Goal: Information Seeking & Learning: Learn about a topic

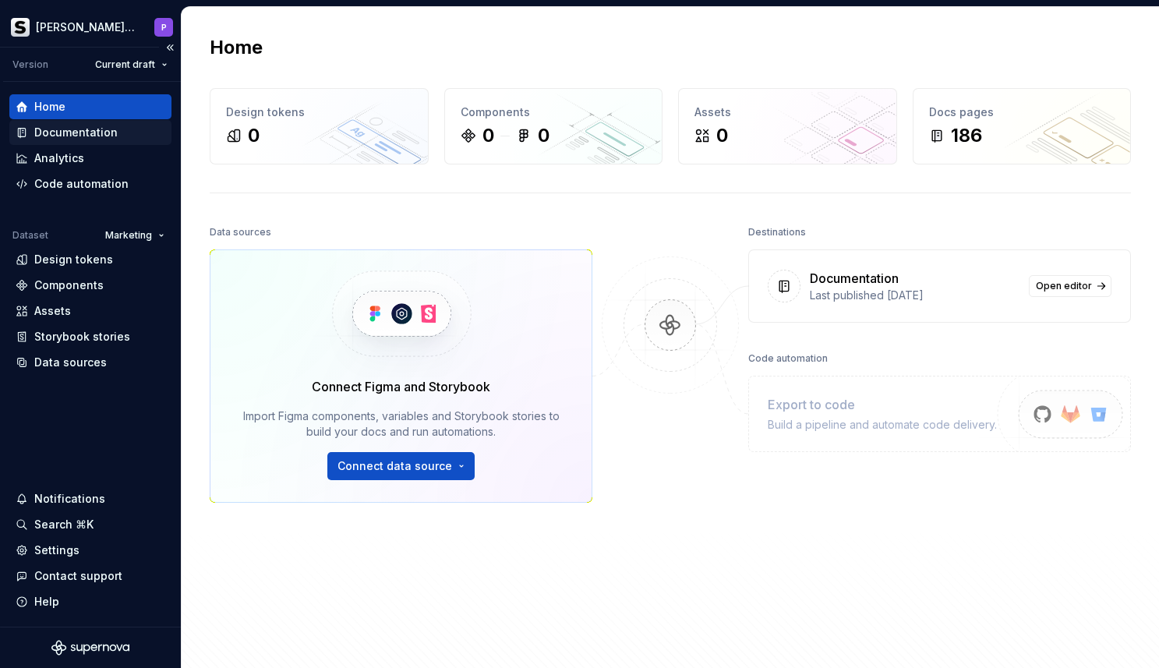
click at [101, 129] on div "Documentation" at bounding box center [75, 133] width 83 height 16
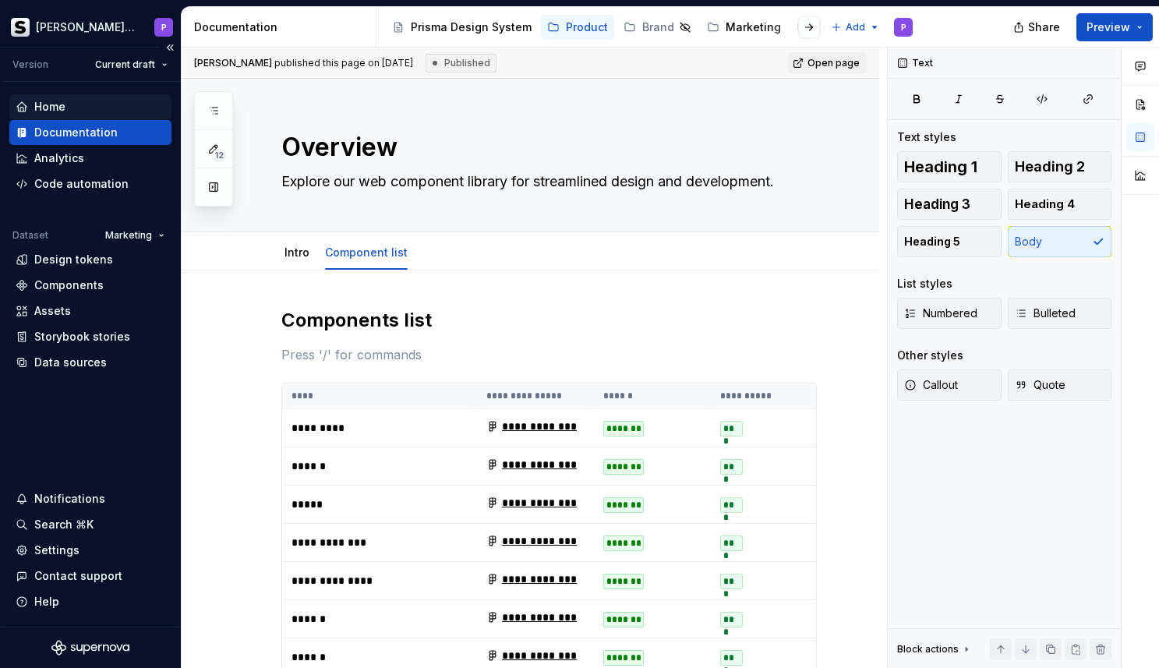
click at [74, 109] on div "Home" at bounding box center [91, 107] width 150 height 16
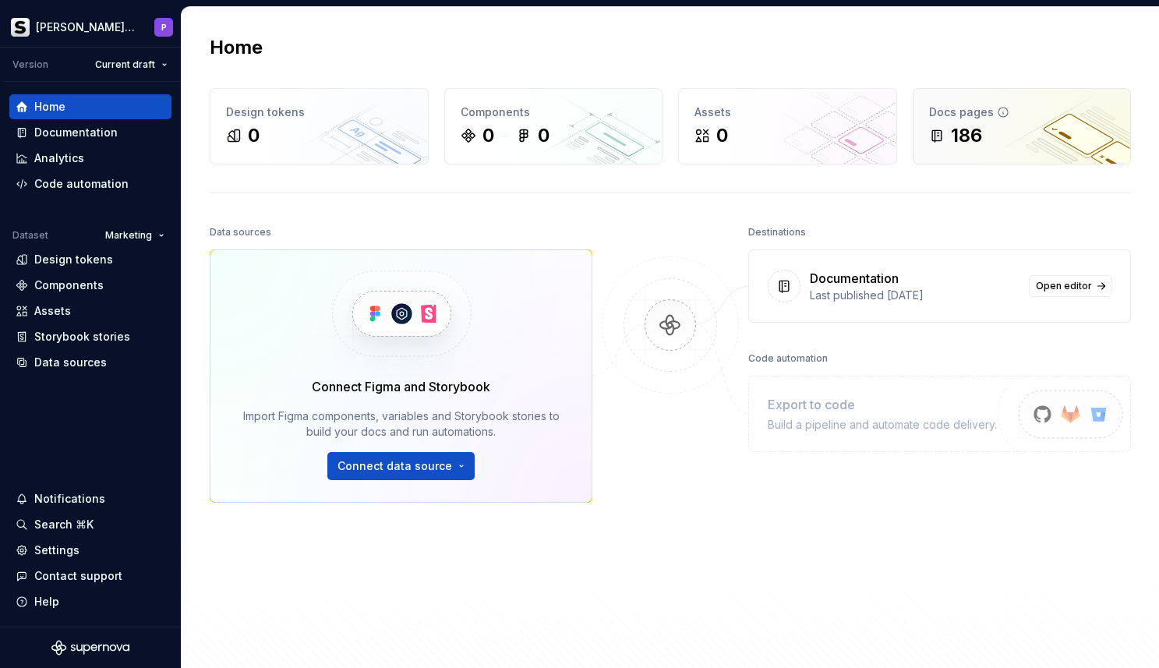
click at [936, 149] on div "Docs pages 186" at bounding box center [1021, 126] width 217 height 75
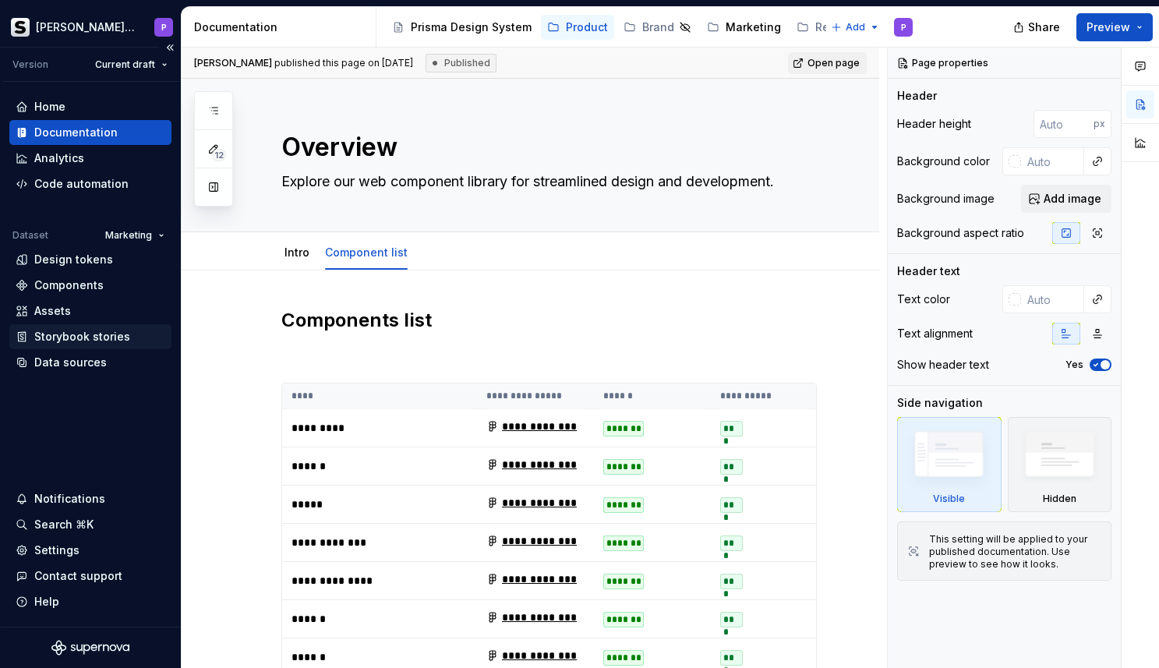
click at [55, 337] on div "Storybook stories" at bounding box center [82, 337] width 96 height 16
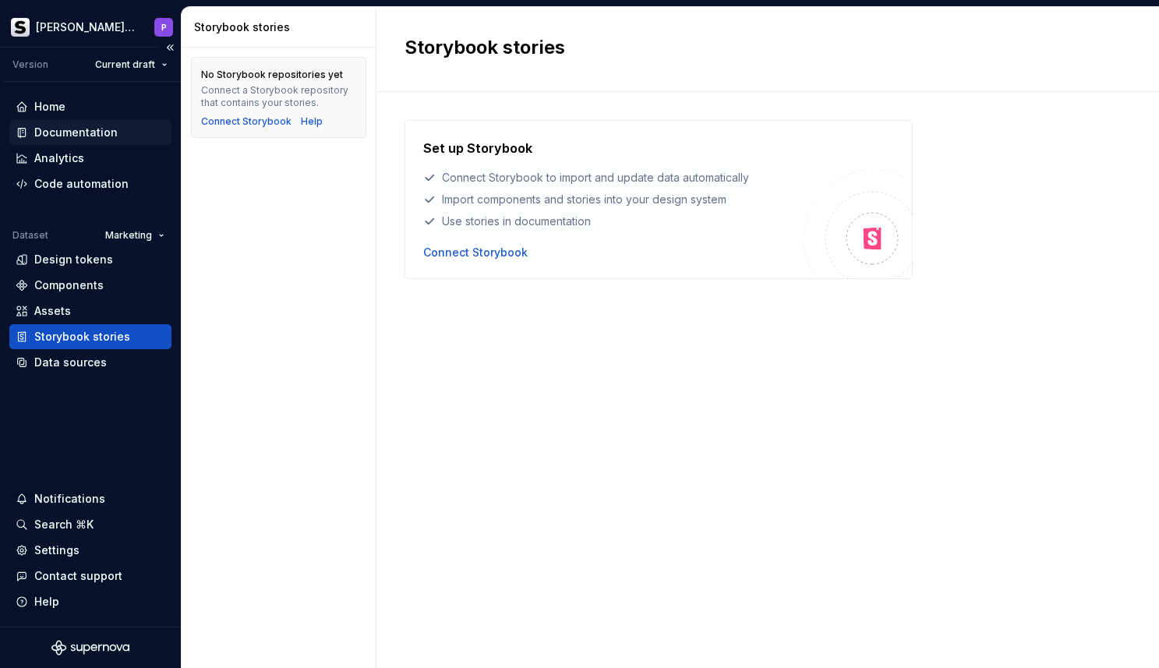
click at [86, 128] on div "Documentation" at bounding box center [75, 133] width 83 height 16
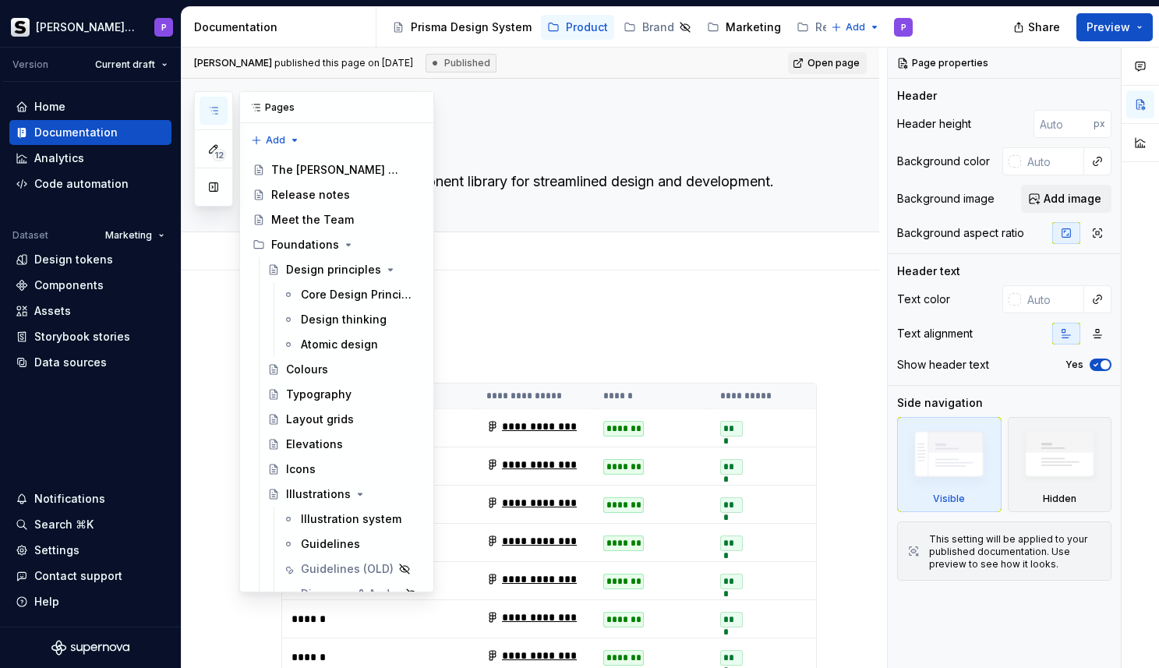
click at [214, 109] on icon "button" at bounding box center [213, 110] width 12 height 12
click at [310, 175] on div "The [PERSON_NAME] product" at bounding box center [322, 170] width 103 height 16
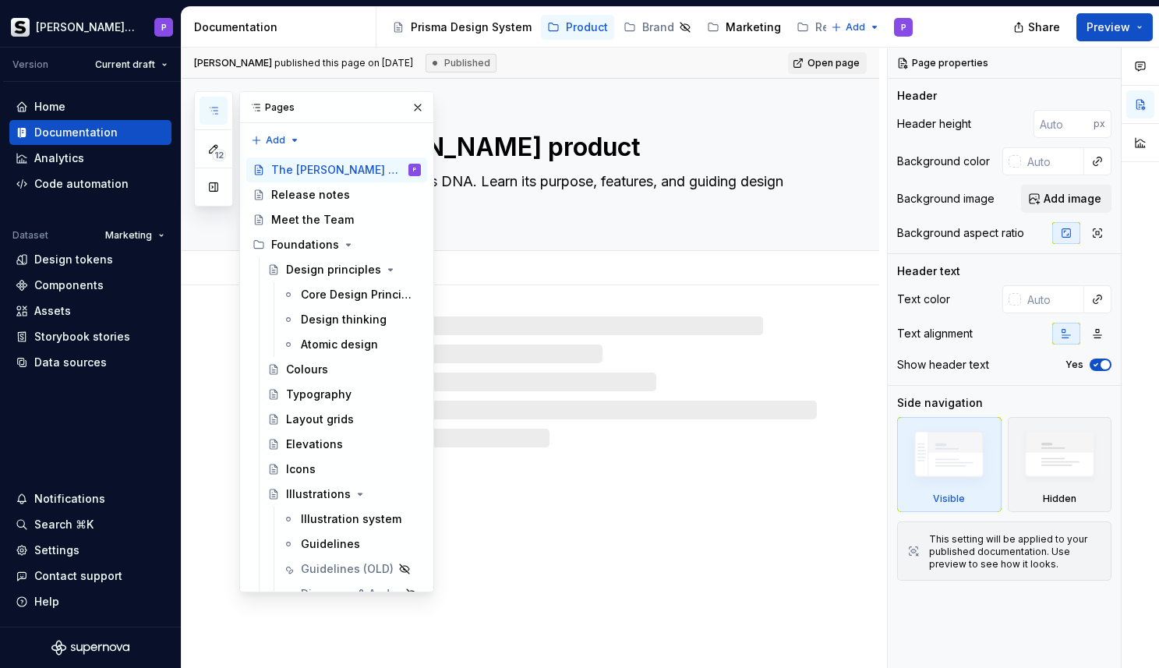
click at [531, 253] on div "Add tab" at bounding box center [530, 268] width 697 height 34
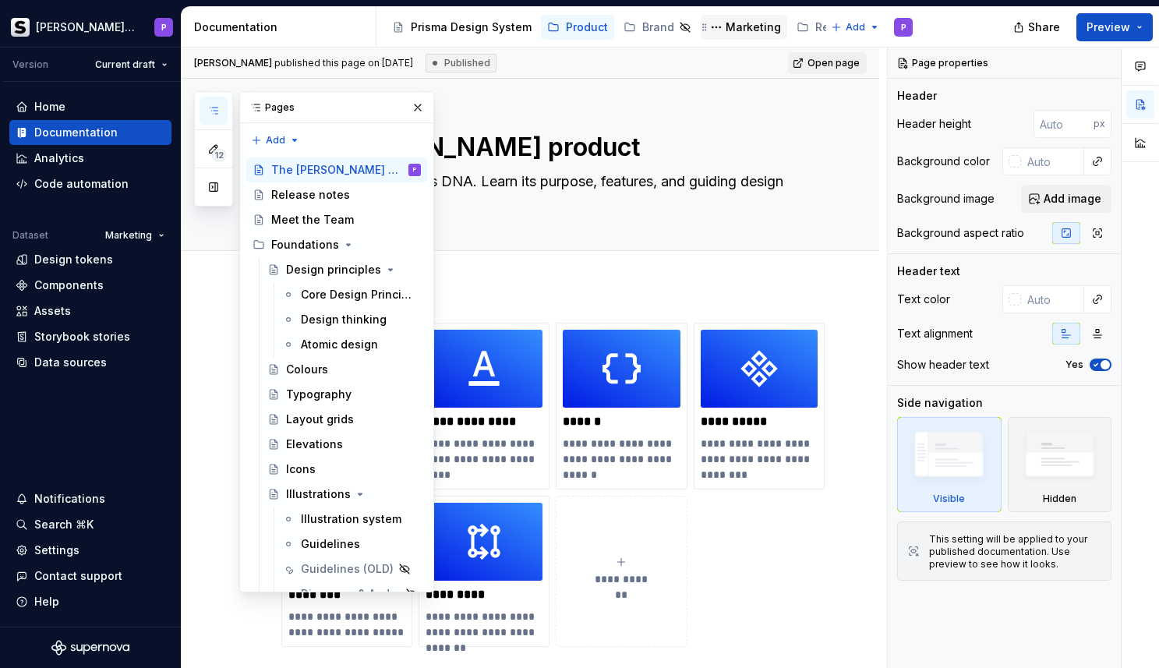
click at [736, 18] on div "Marketing" at bounding box center [744, 27] width 74 height 19
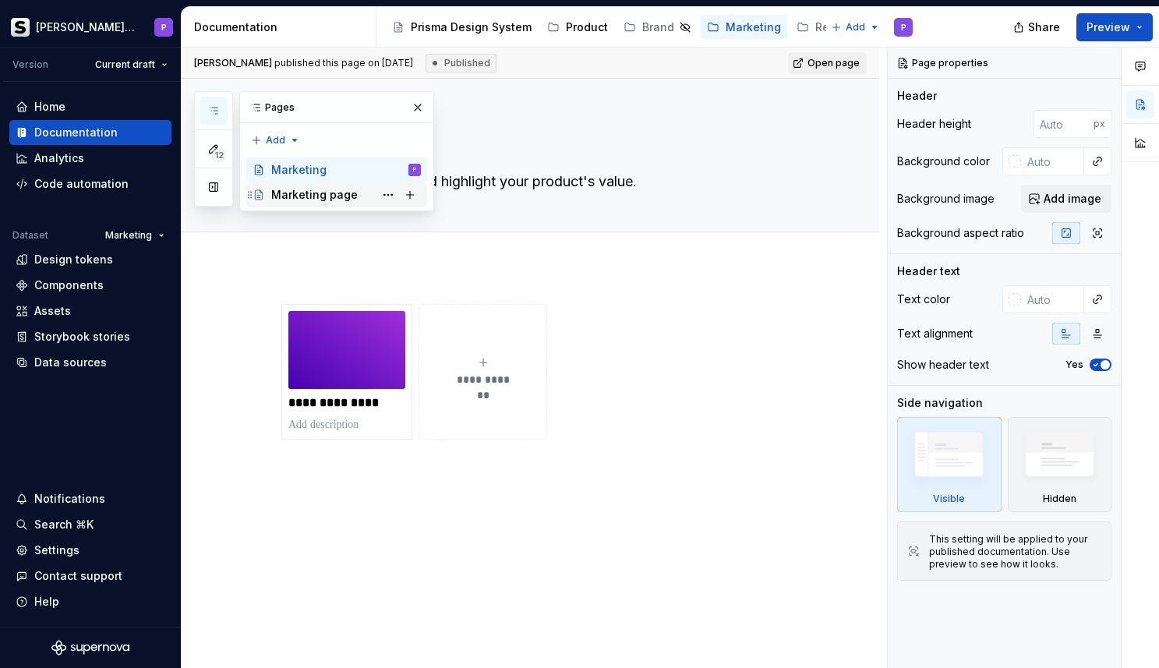
click at [348, 191] on div "Marketing page" at bounding box center [314, 195] width 86 height 16
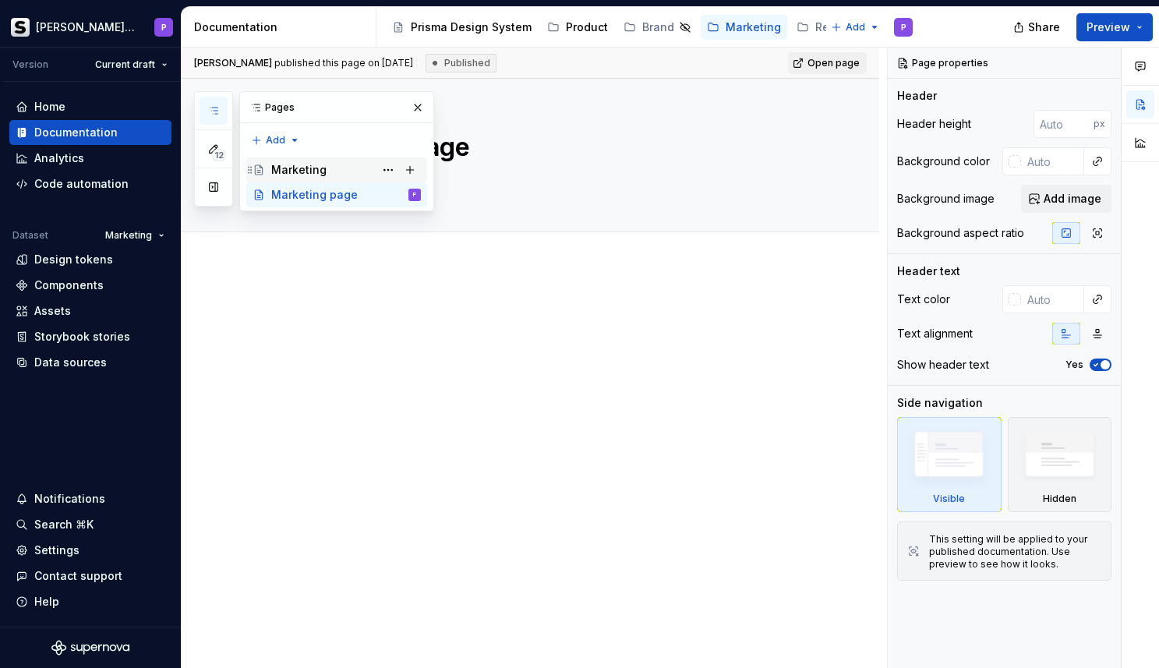
click at [335, 171] on div "Marketing" at bounding box center [346, 170] width 150 height 22
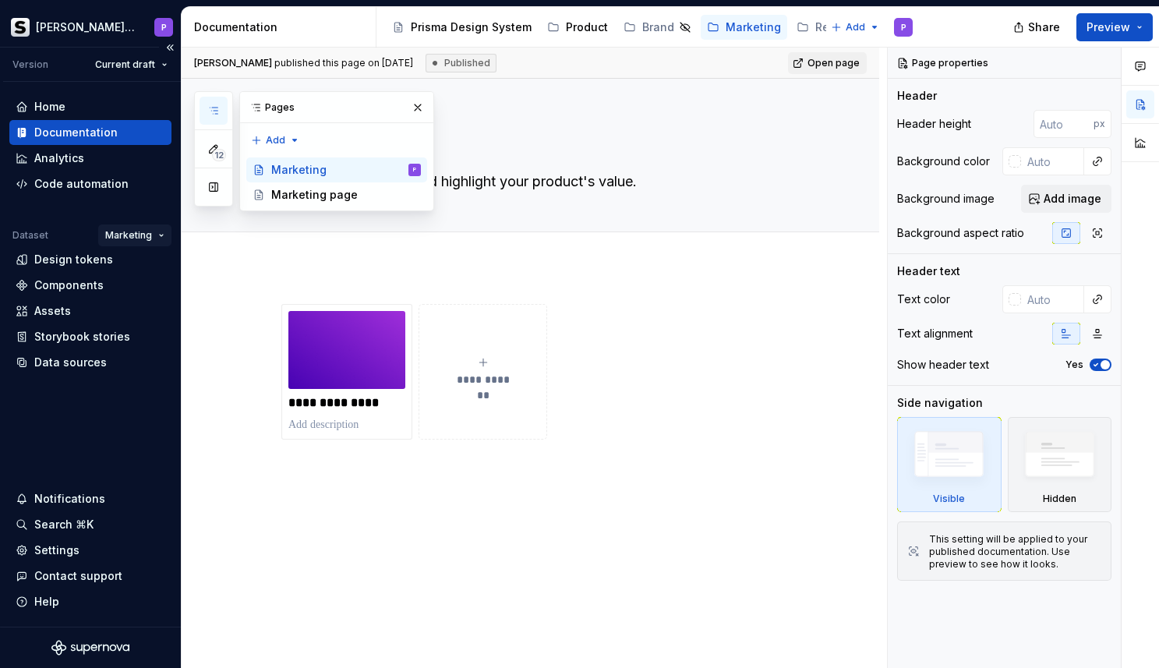
click at [139, 244] on html "[PERSON_NAME] Prisma P Version Current draft Home Documentation Analytics Code …" at bounding box center [579, 334] width 1159 height 668
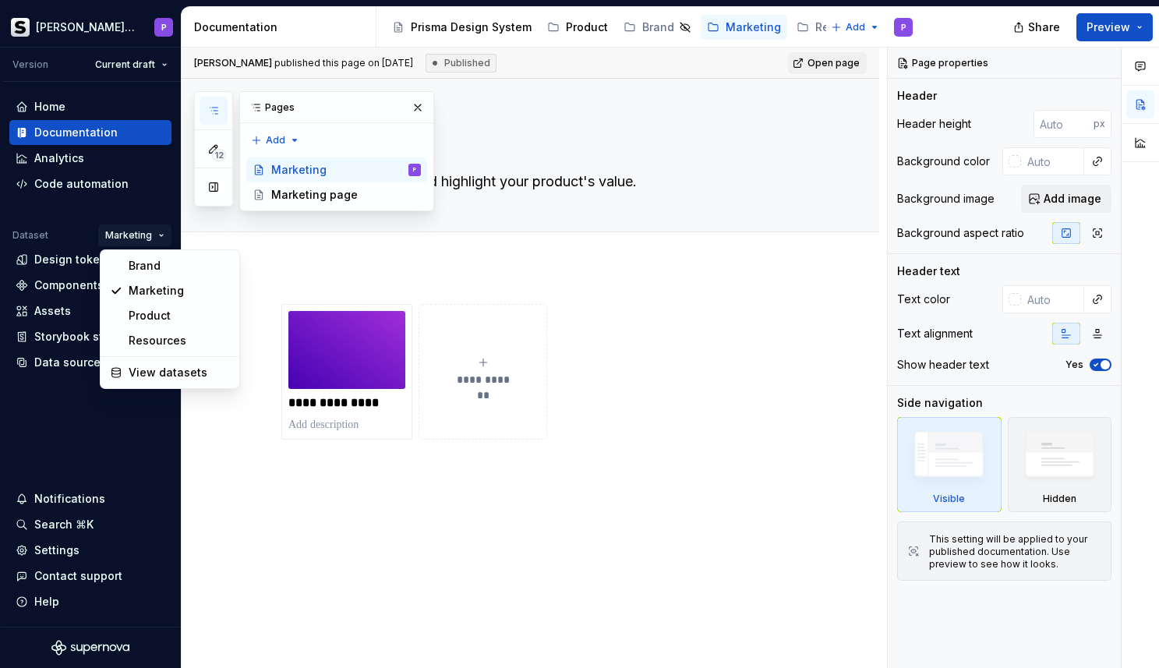
click at [143, 231] on html "[PERSON_NAME] Prisma P Version Current draft Home Documentation Analytics Code …" at bounding box center [579, 334] width 1159 height 668
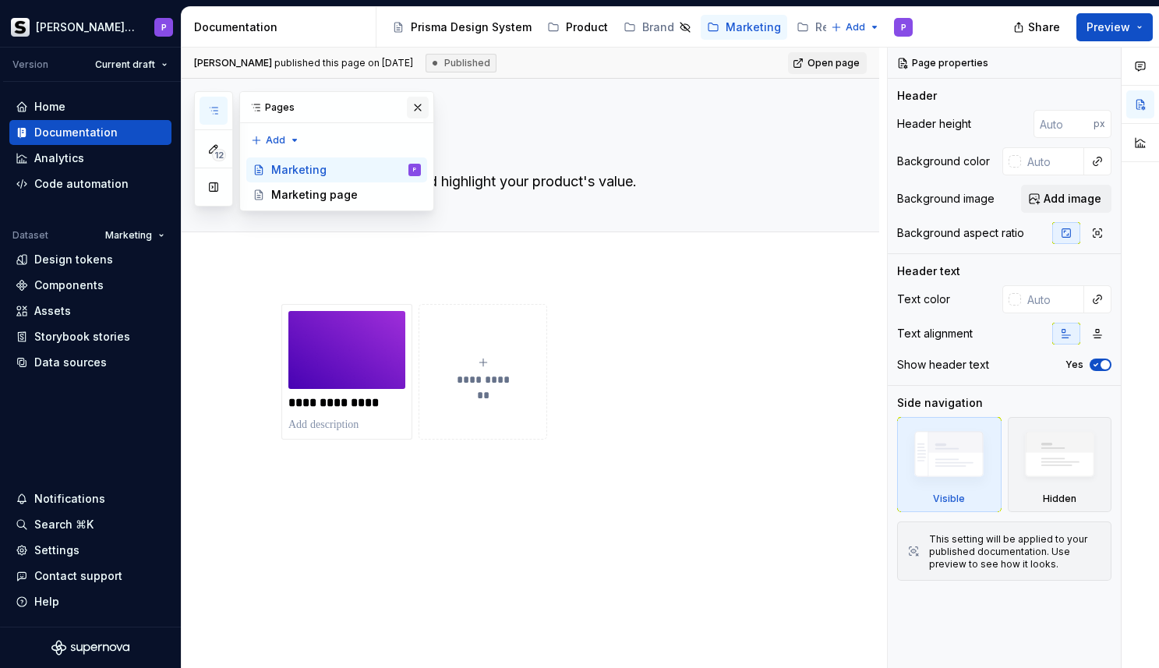
click at [418, 107] on button "button" at bounding box center [418, 108] width 22 height 22
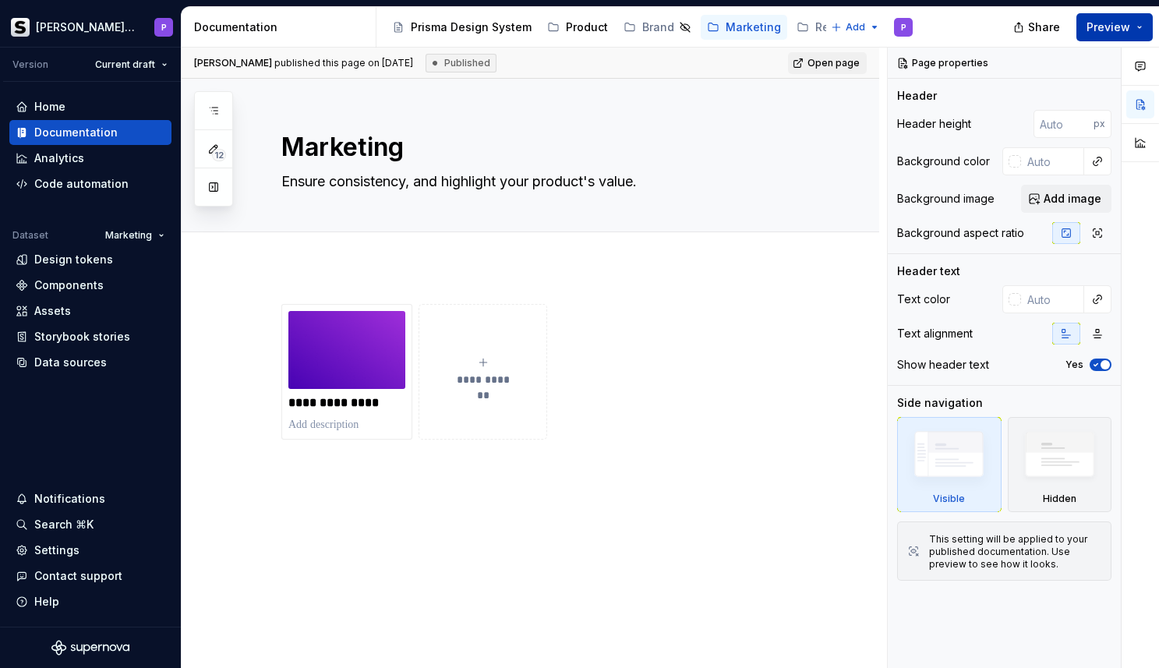
click at [1140, 19] on button "Preview" at bounding box center [1114, 27] width 76 height 28
click at [711, 404] on div "**********" at bounding box center [548, 372] width 535 height 136
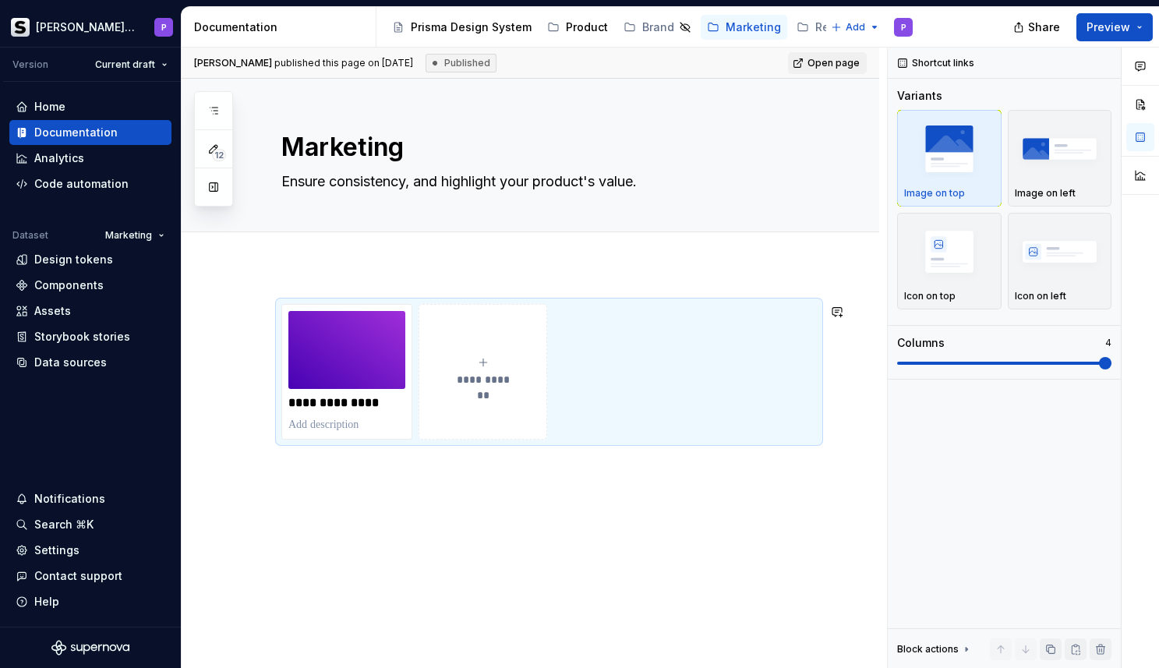
click at [535, 535] on div "**********" at bounding box center [530, 463] width 697 height 392
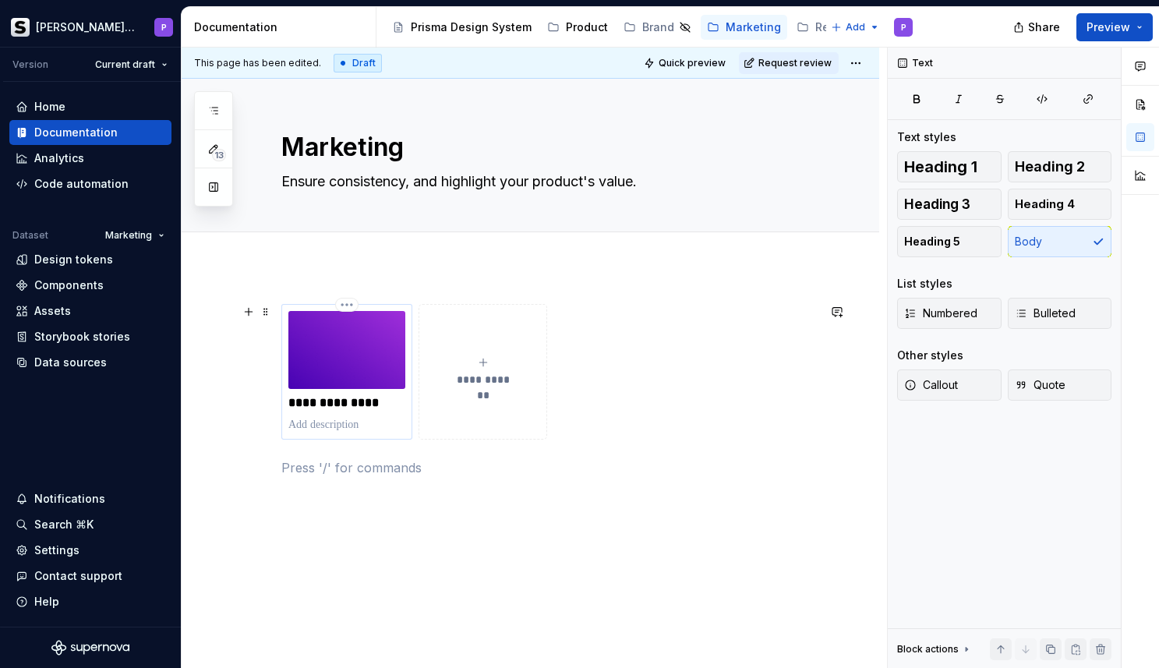
click at [345, 410] on p "**********" at bounding box center [346, 403] width 117 height 16
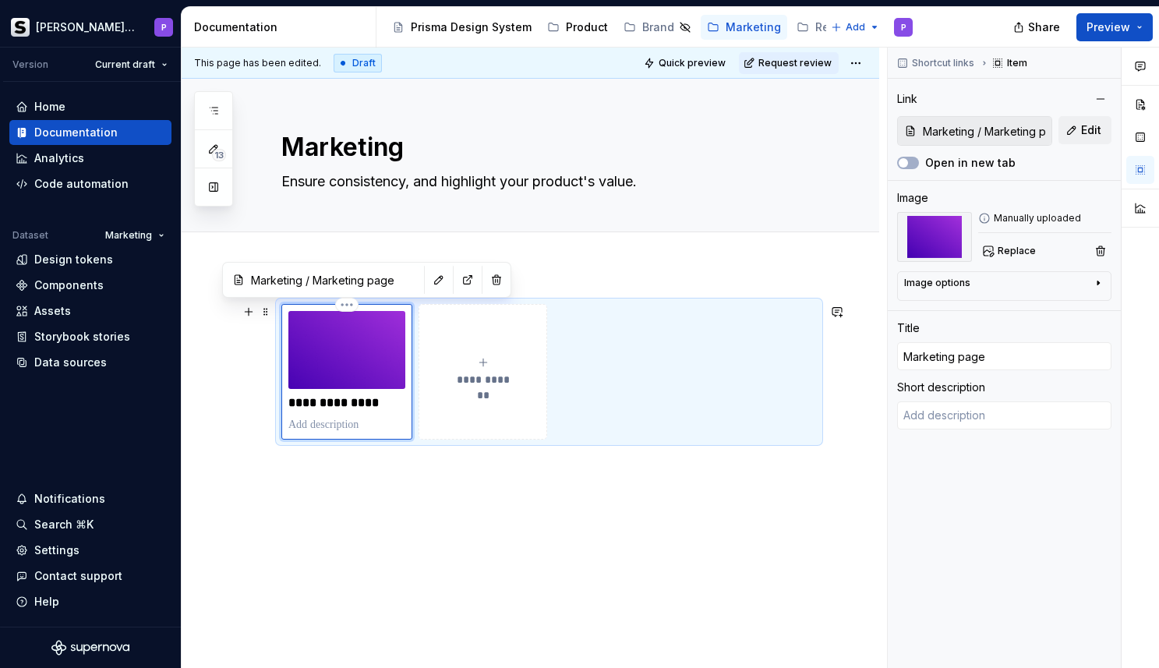
click at [354, 371] on img at bounding box center [346, 350] width 117 height 78
click at [215, 116] on icon "button" at bounding box center [213, 110] width 12 height 12
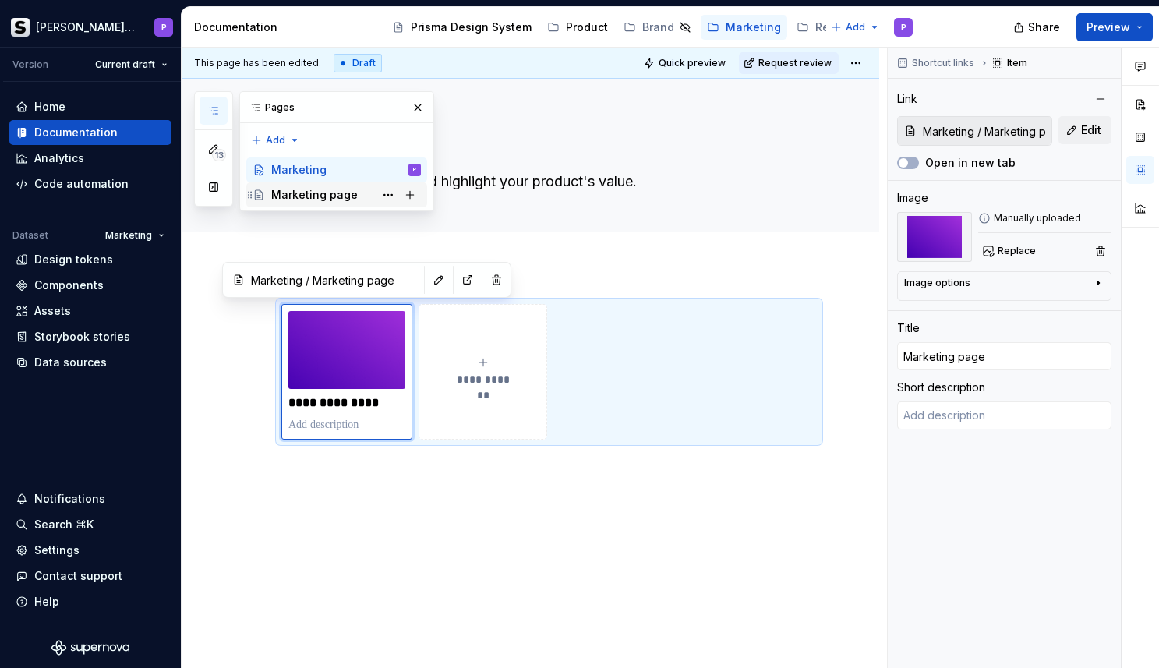
click at [316, 189] on div "Marketing page" at bounding box center [314, 195] width 86 height 16
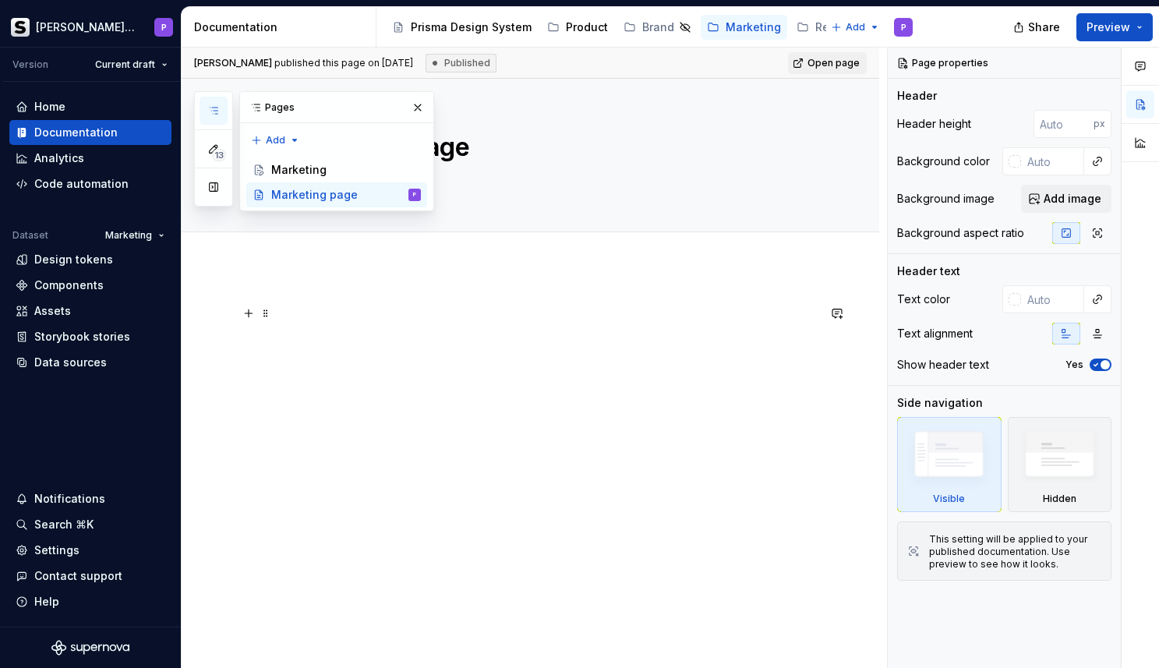
click at [334, 316] on p at bounding box center [548, 313] width 535 height 19
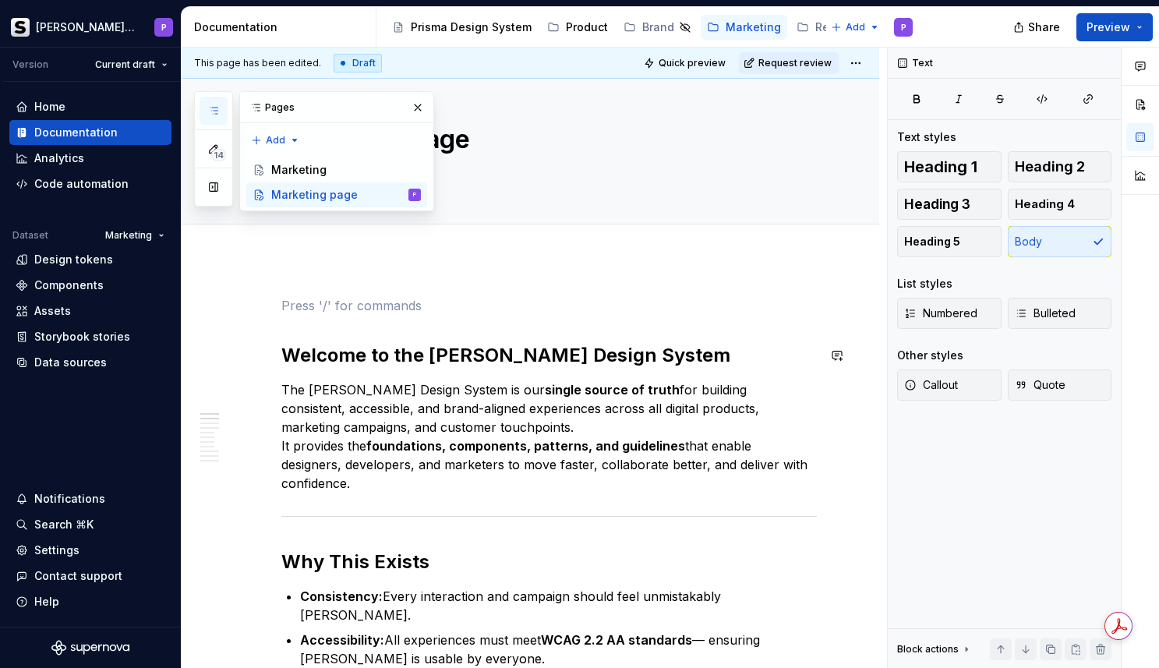
scroll to position [2, 0]
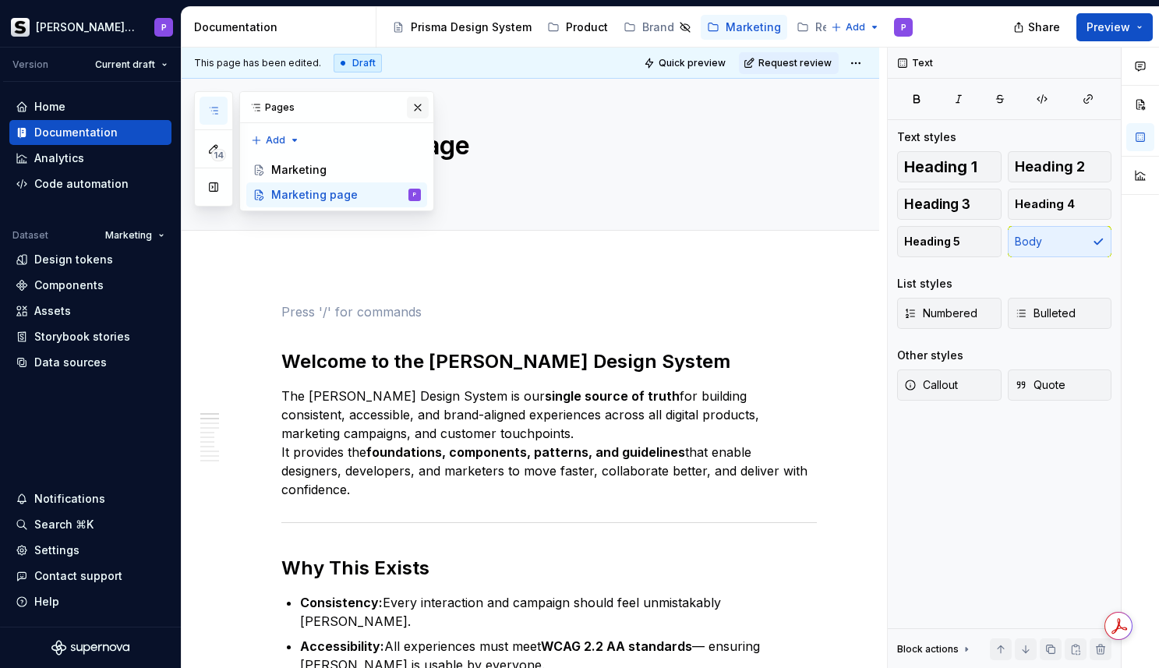
click at [416, 102] on button "button" at bounding box center [418, 108] width 22 height 22
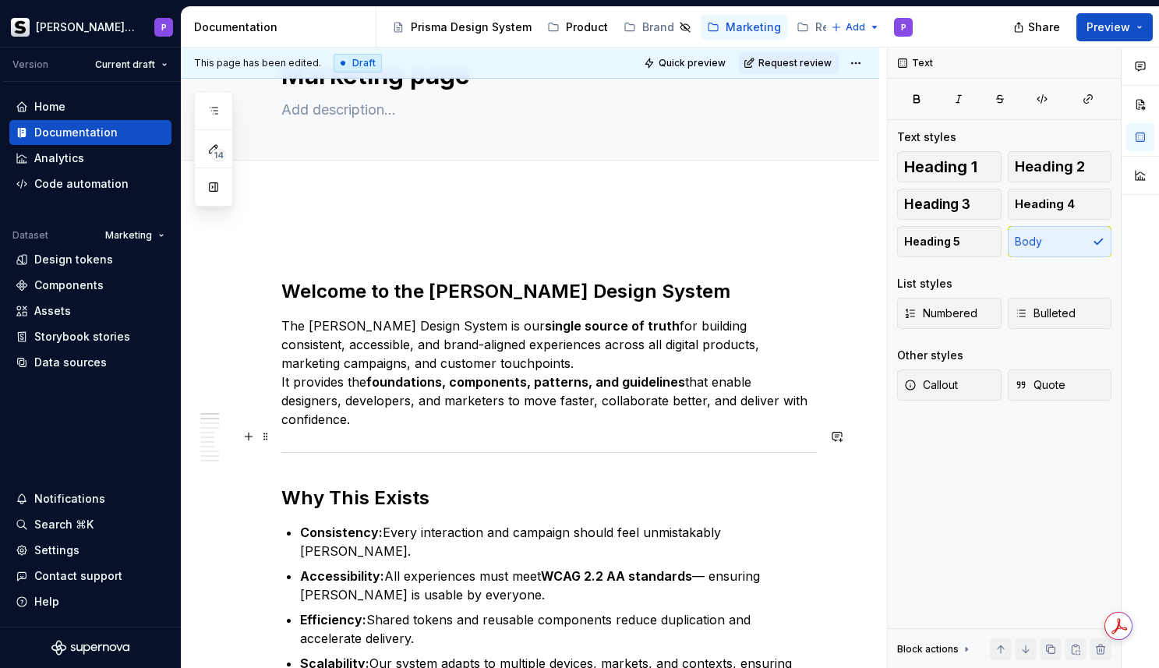
scroll to position [0, 0]
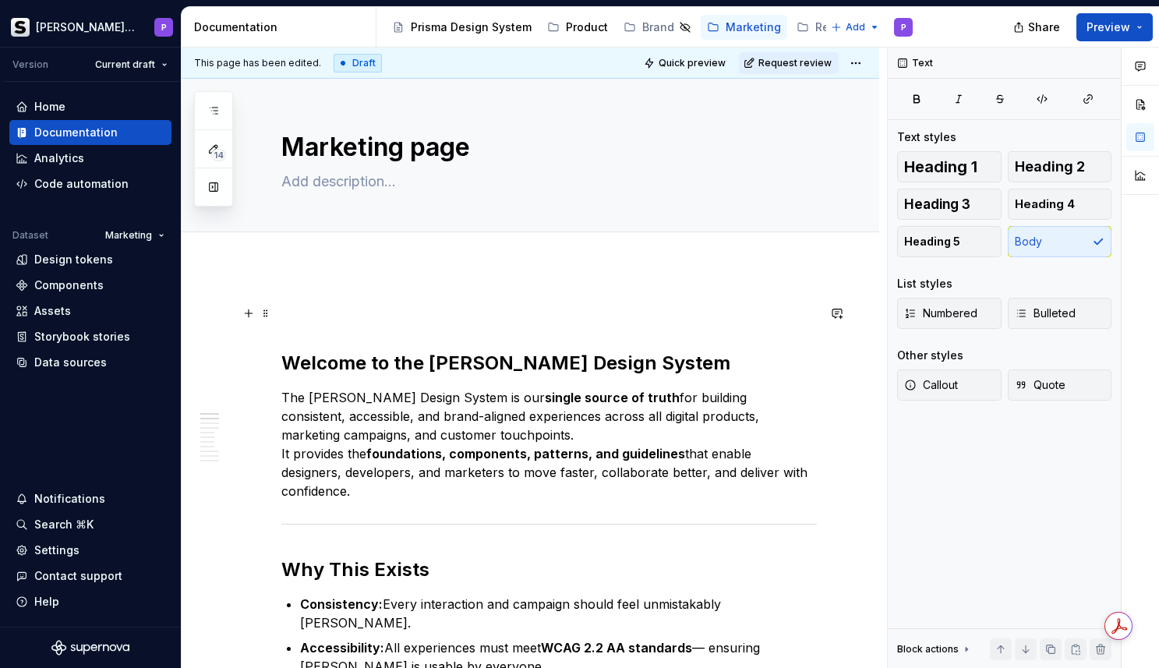
click at [444, 305] on p at bounding box center [548, 313] width 535 height 19
type textarea "*"
